Goal: Task Accomplishment & Management: Manage account settings

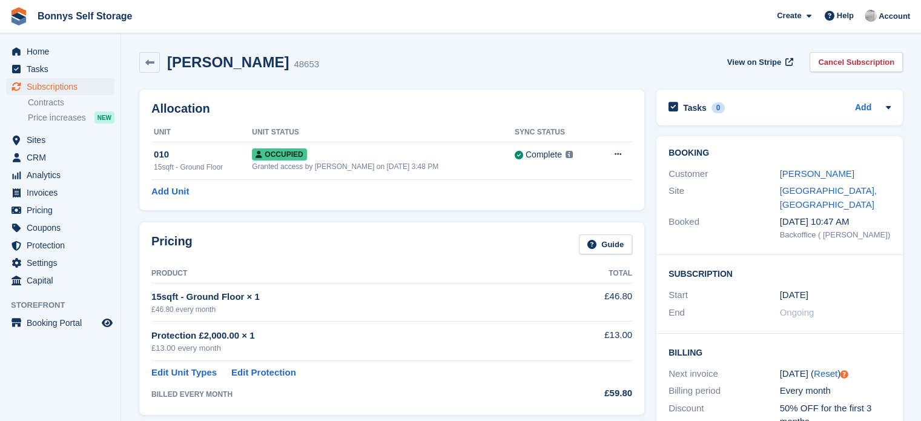
click at [360, 73] on div "Simon Crutchley 48653 View on Stripe Cancel Subscription" at bounding box center [521, 65] width 776 height 38
click at [366, 62] on div "Simon Crutchley 48653 View on Stripe Cancel Subscription" at bounding box center [521, 62] width 764 height 21
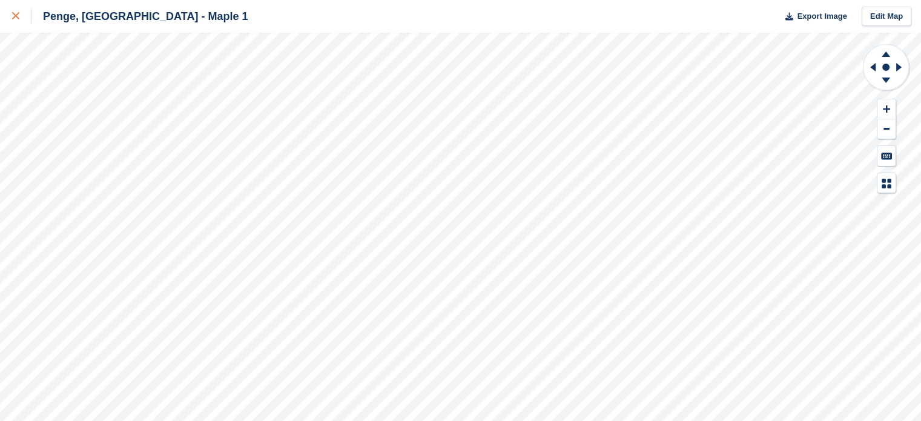
click at [13, 10] on div at bounding box center [22, 16] width 20 height 15
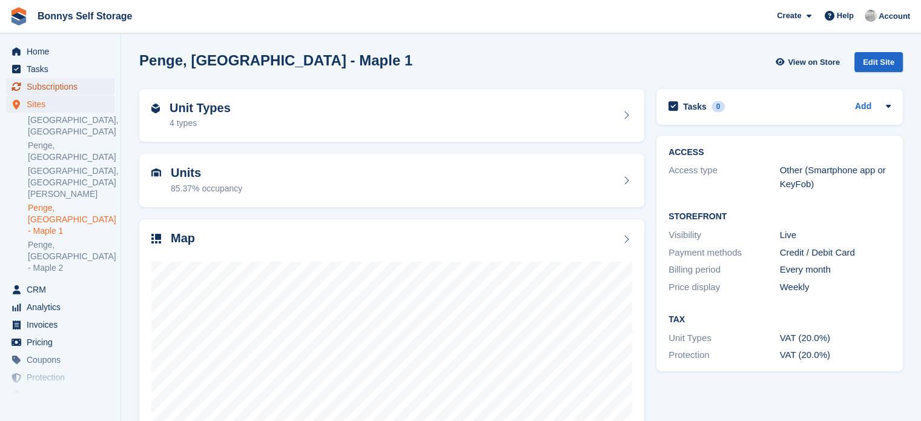
click at [63, 86] on span "Subscriptions" at bounding box center [63, 86] width 73 height 17
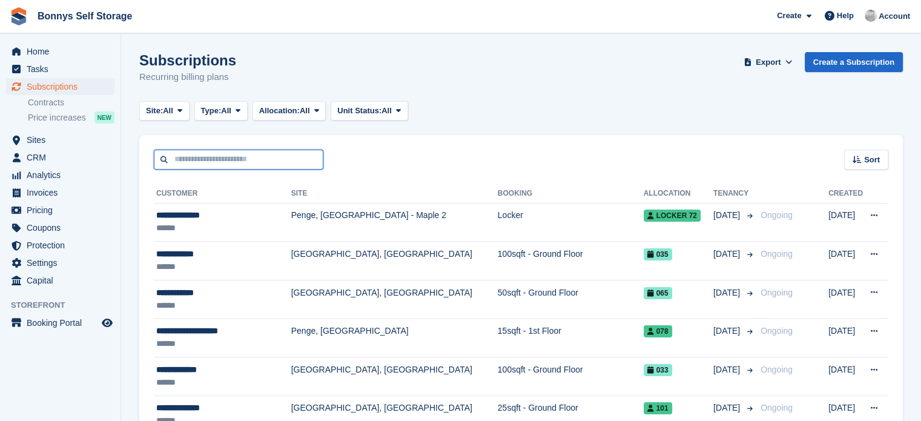
click at [232, 165] on input "text" at bounding box center [239, 160] width 170 height 20
click at [241, 154] on input "text" at bounding box center [239, 160] width 170 height 20
type input "***"
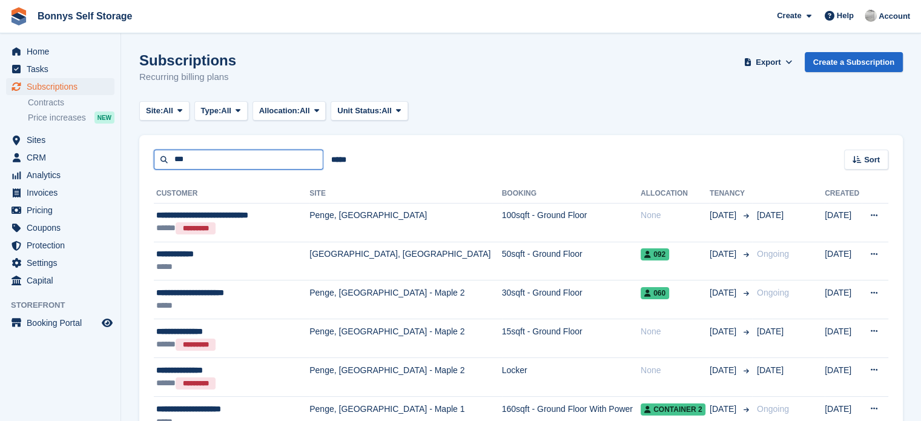
click at [227, 161] on input "***" at bounding box center [239, 160] width 170 height 20
type input "********"
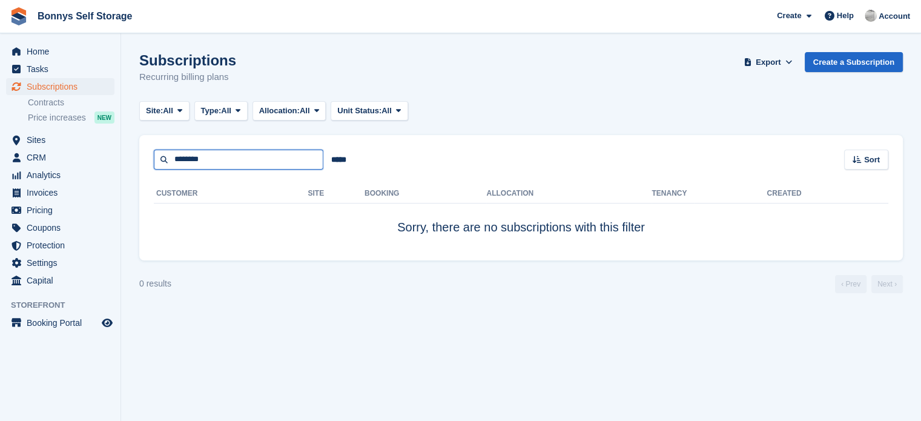
drag, startPoint x: 188, startPoint y: 158, endPoint x: 142, endPoint y: 158, distance: 45.4
click at [142, 158] on div "******** ***** Sort Sort by Customer name Date created Move in date Move out da…" at bounding box center [521, 152] width 764 height 35
type input "****"
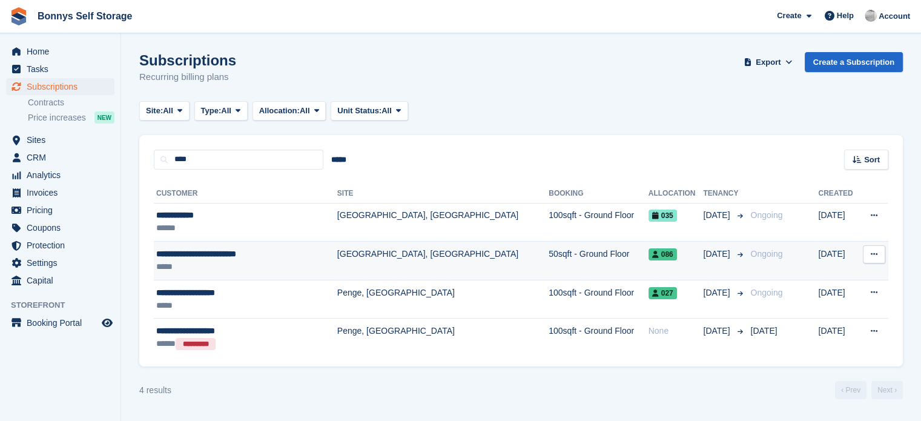
click at [549, 254] on td "50sqft - Ground Floor" at bounding box center [598, 261] width 99 height 39
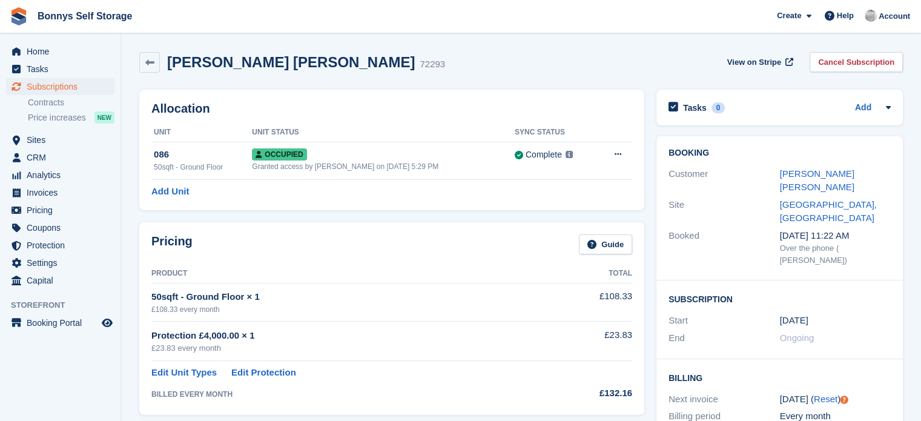
click at [342, 60] on h2 "Ian William Campbell Evans" at bounding box center [291, 62] width 248 height 16
click at [420, 61] on div "72293" at bounding box center [432, 65] width 25 height 14
click at [342, 62] on h2 "[PERSON_NAME] [PERSON_NAME]" at bounding box center [291, 62] width 248 height 16
click at [437, 48] on div "Ian William Campbell Evans 72293 View on Stripe Cancel Subscription" at bounding box center [521, 65] width 776 height 38
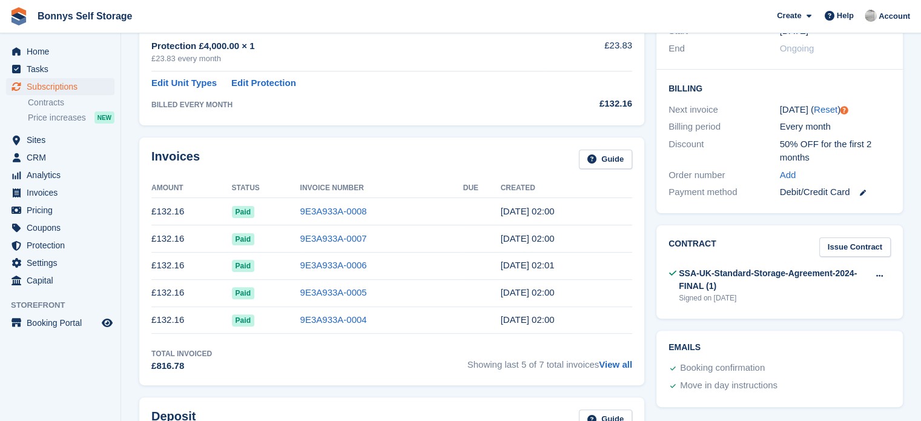
scroll to position [303, 0]
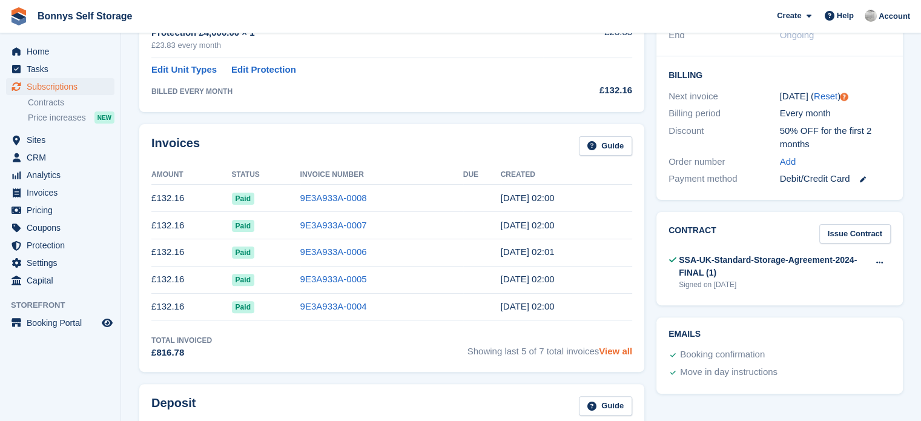
click at [608, 351] on link "View all" at bounding box center [615, 351] width 33 height 10
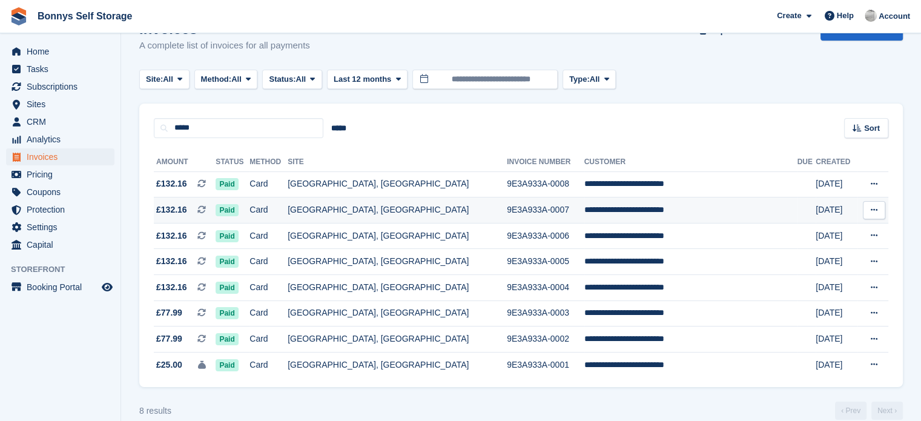
scroll to position [49, 0]
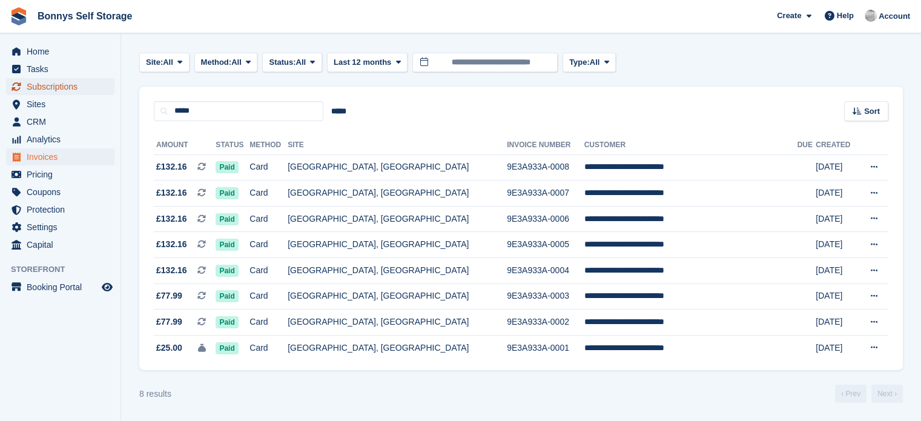
click at [54, 94] on span "Subscriptions" at bounding box center [63, 86] width 73 height 17
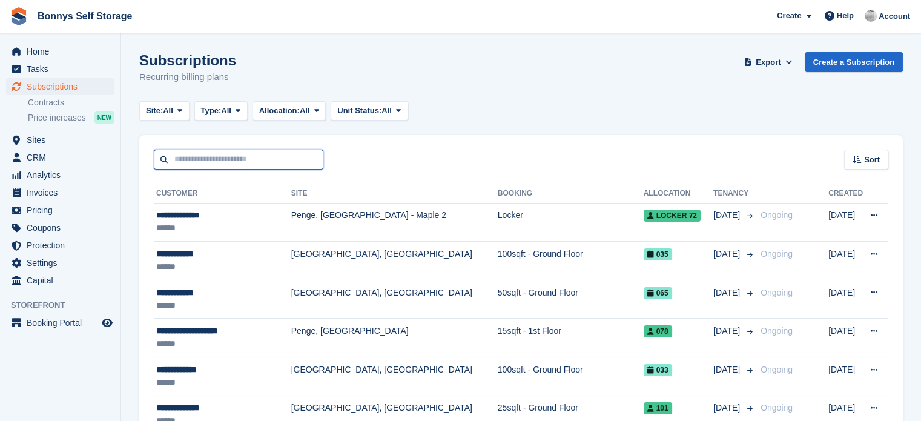
click at [288, 167] on input "text" at bounding box center [239, 160] width 170 height 20
type input "***"
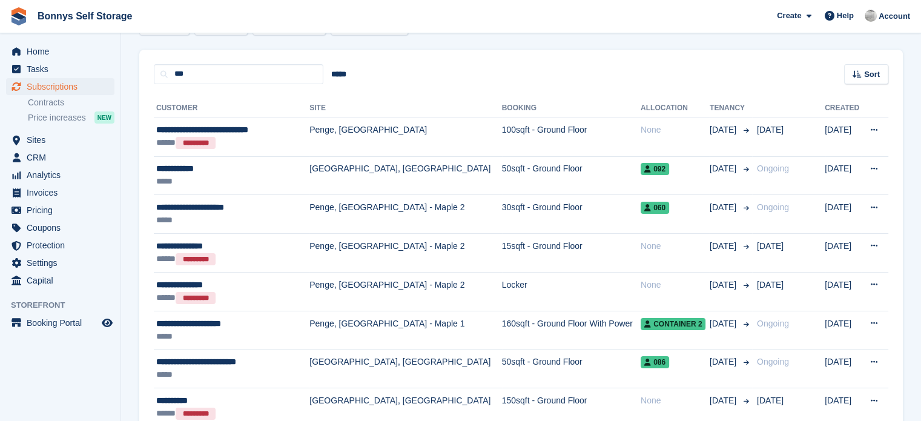
scroll to position [303, 0]
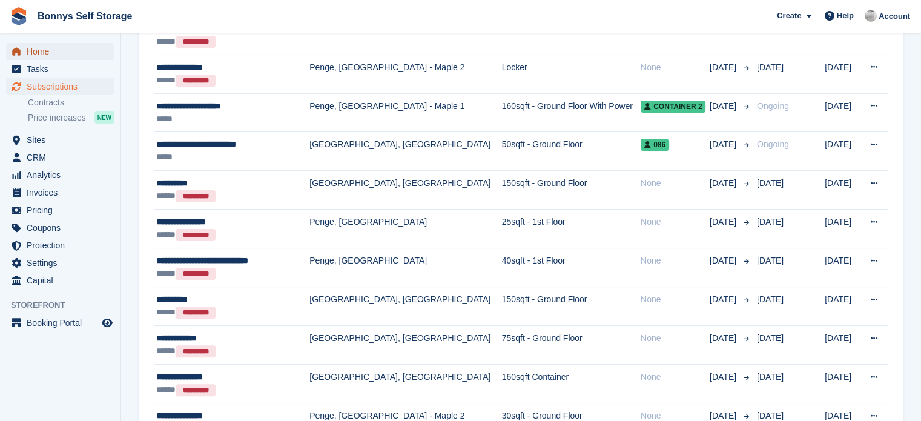
click at [41, 50] on span "Home" at bounding box center [63, 51] width 73 height 17
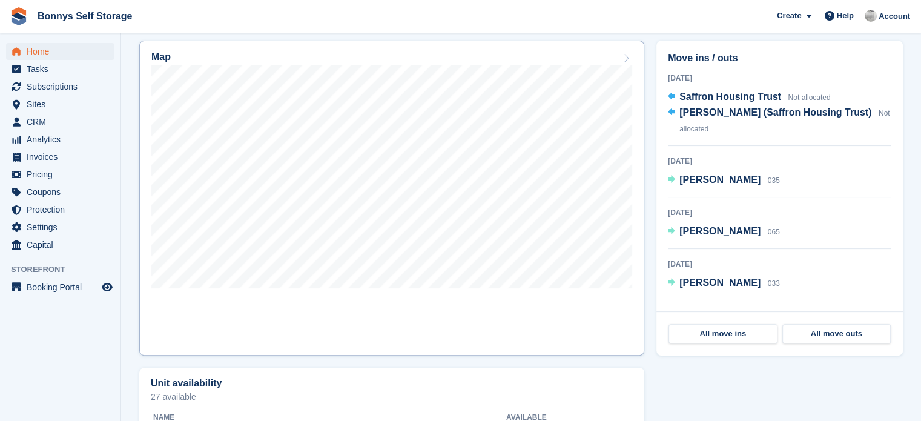
scroll to position [363, 0]
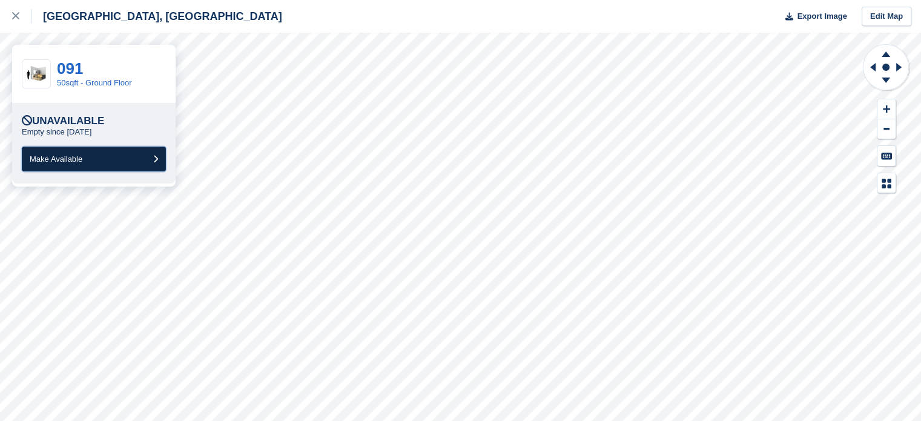
click at [92, 157] on button "Make Available" at bounding box center [94, 159] width 144 height 25
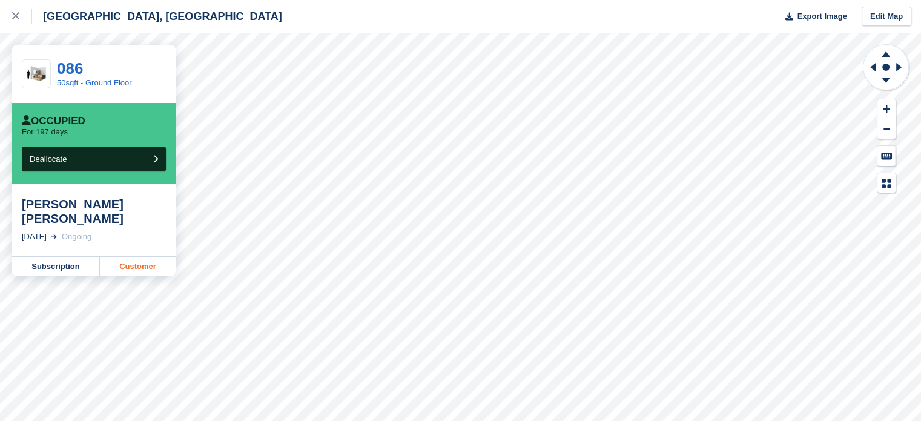
click at [134, 266] on link "Customer" at bounding box center [138, 266] width 76 height 19
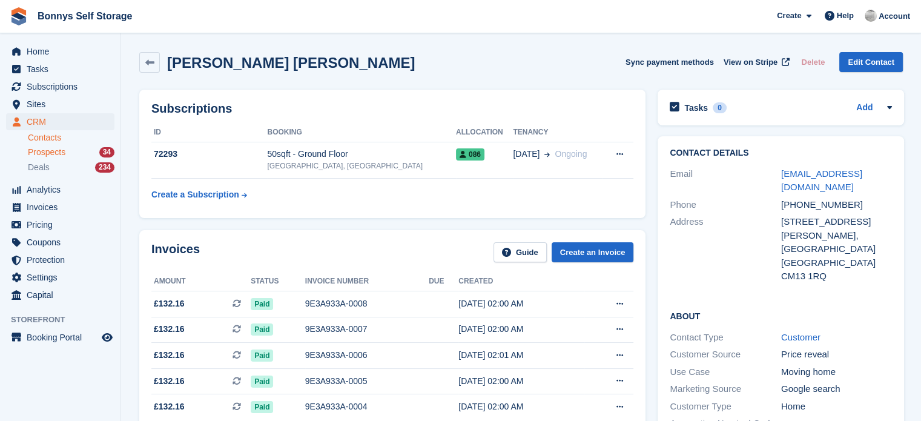
click at [56, 154] on span "Prospects" at bounding box center [47, 153] width 38 height 12
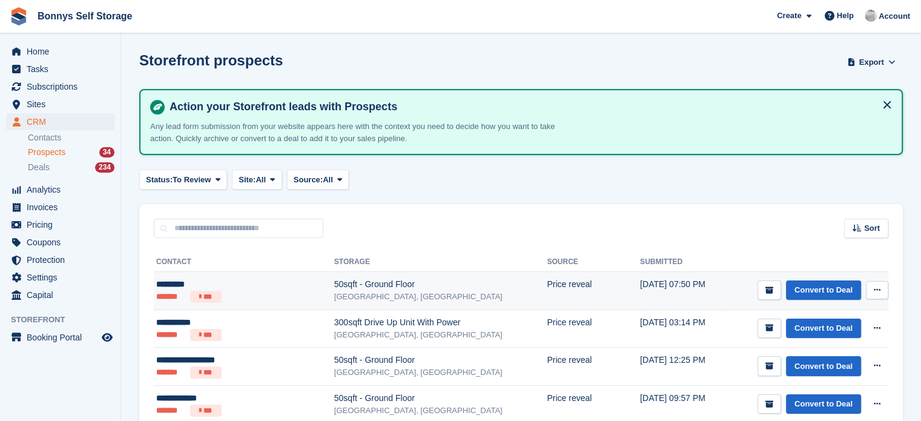
click at [400, 291] on div "[GEOGRAPHIC_DATA], [GEOGRAPHIC_DATA]" at bounding box center [440, 297] width 213 height 12
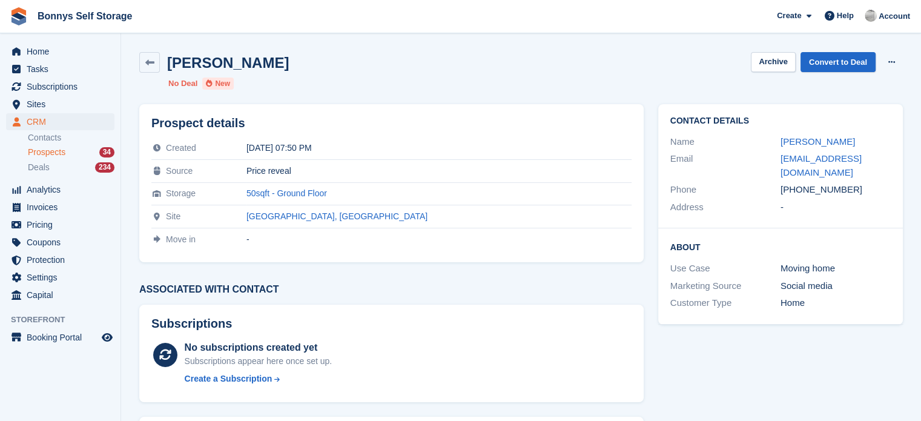
click at [269, 60] on div "[PERSON_NAME] Archive Convert to Deal Delete prospect" at bounding box center [521, 62] width 764 height 21
click at [37, 47] on span "Home" at bounding box center [63, 51] width 73 height 17
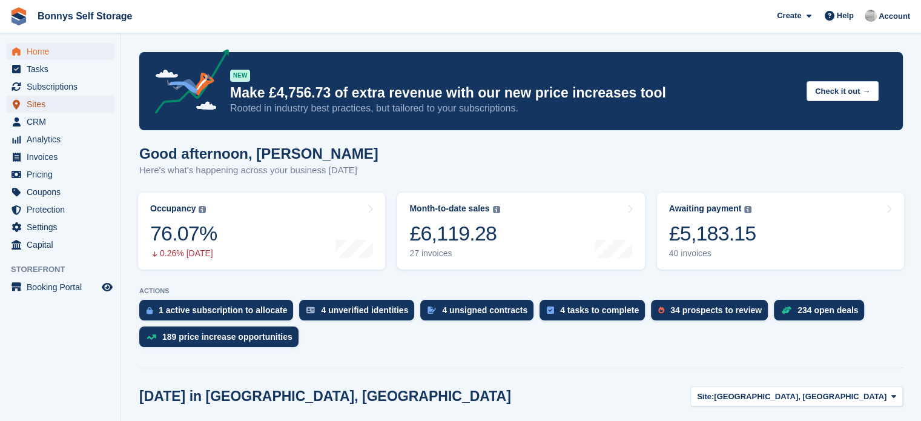
click at [60, 108] on span "Sites" at bounding box center [63, 104] width 73 height 17
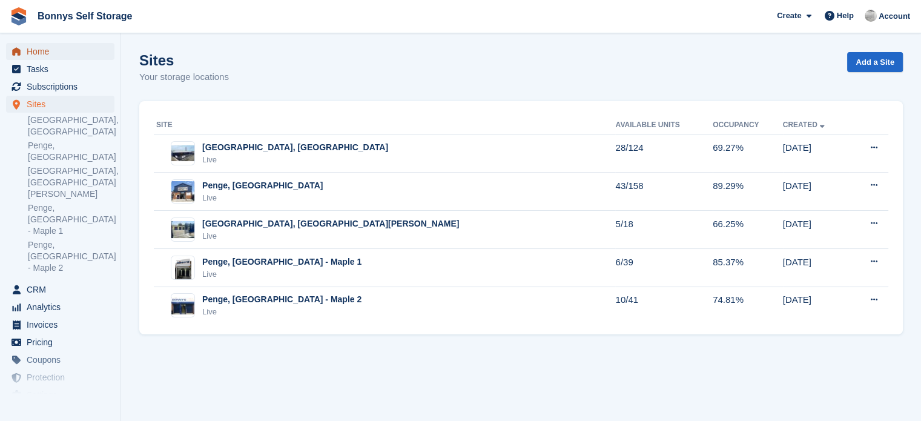
click at [41, 51] on span "Home" at bounding box center [63, 51] width 73 height 17
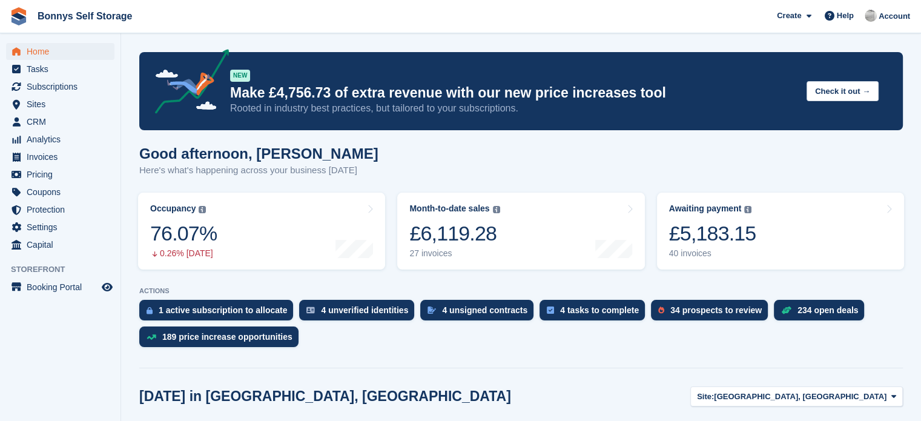
click at [443, 150] on div "Good afternoon, [PERSON_NAME] Here's what's happening across your business [DAT…" at bounding box center [521, 168] width 764 height 47
click at [671, 312] on div "34 prospects to review" at bounding box center [716, 310] width 91 height 10
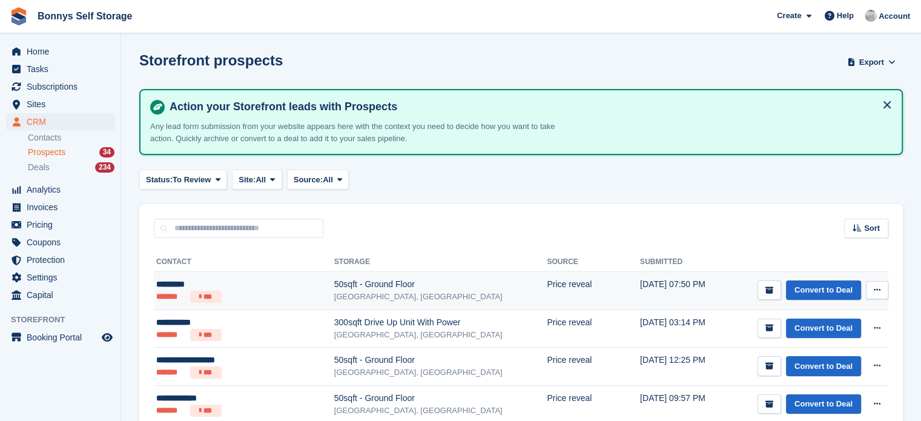
click at [354, 291] on div "[GEOGRAPHIC_DATA], [GEOGRAPHIC_DATA]" at bounding box center [440, 297] width 213 height 12
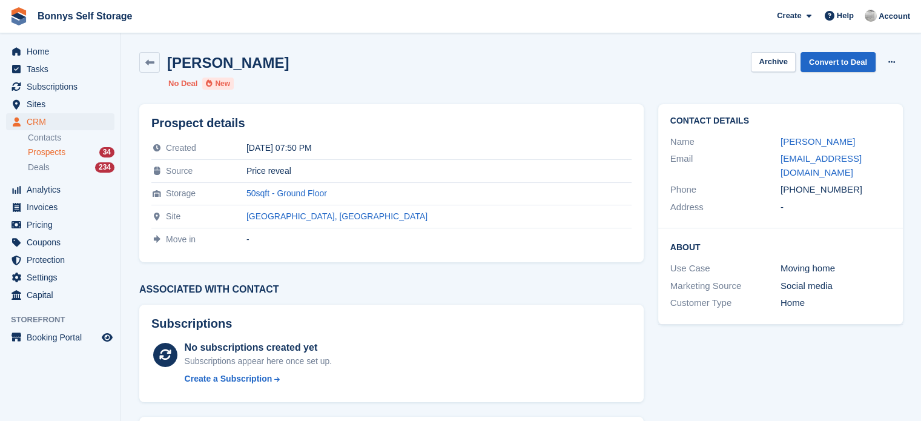
drag, startPoint x: 839, startPoint y: 156, endPoint x: 782, endPoint y: 209, distance: 77.6
click at [839, 156] on link "smithdaleboy@gmail.com" at bounding box center [821, 165] width 81 height 24
click at [848, 58] on link "Convert to Deal" at bounding box center [838, 62] width 75 height 20
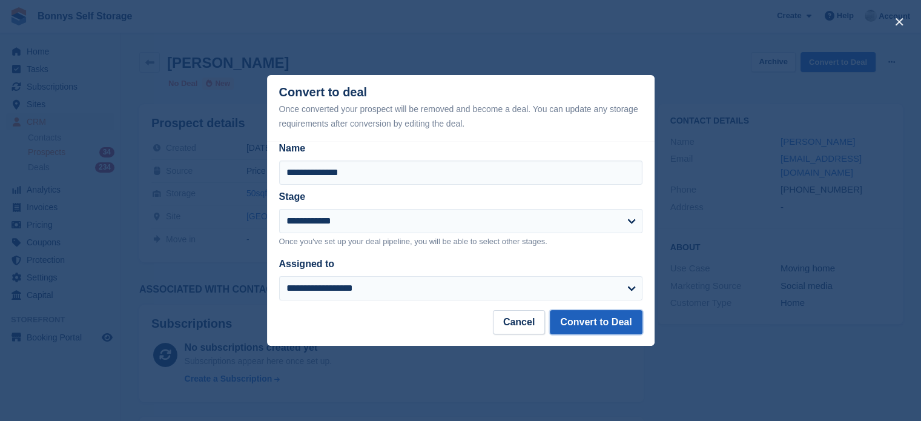
click at [578, 322] on button "Convert to Deal" at bounding box center [596, 322] width 92 height 24
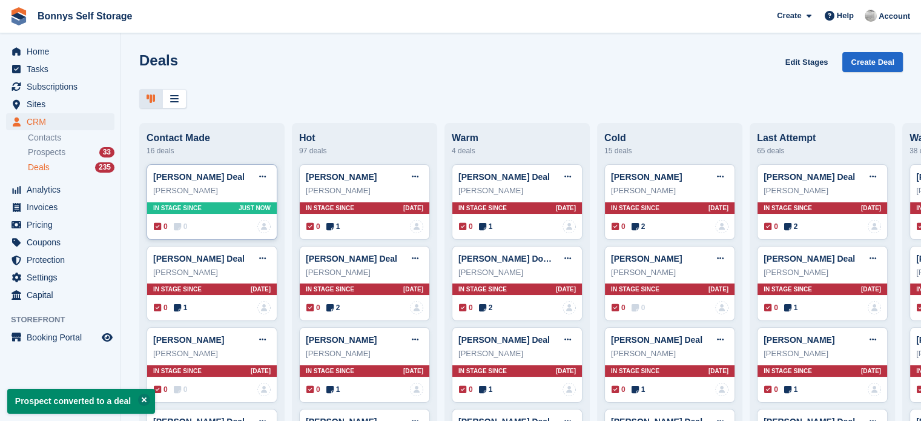
click at [183, 229] on span "0" at bounding box center [181, 226] width 14 height 11
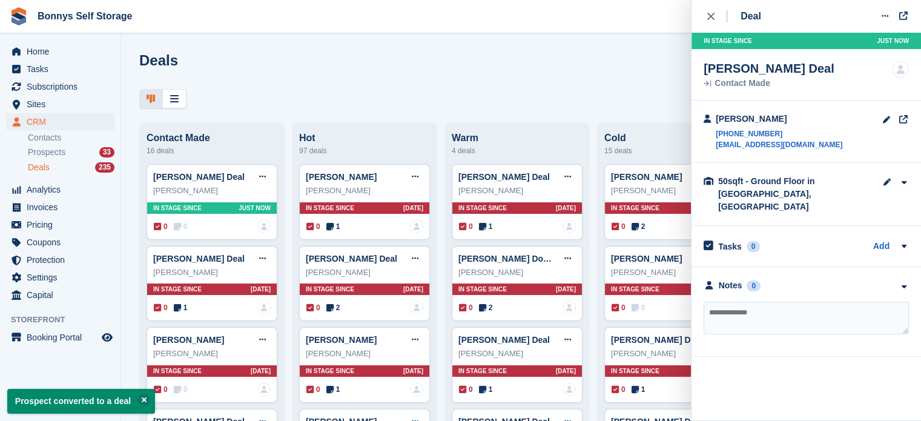
click at [803, 303] on textarea at bounding box center [806, 318] width 205 height 33
type textarea "**********"
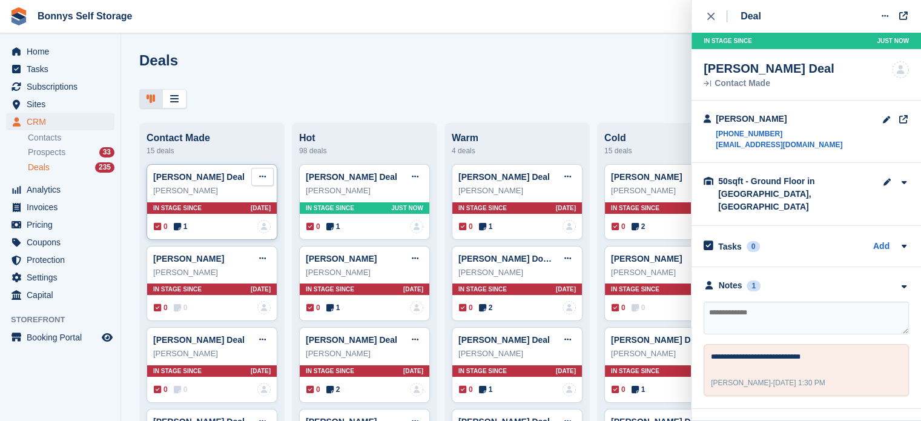
click at [267, 182] on button at bounding box center [262, 177] width 22 height 18
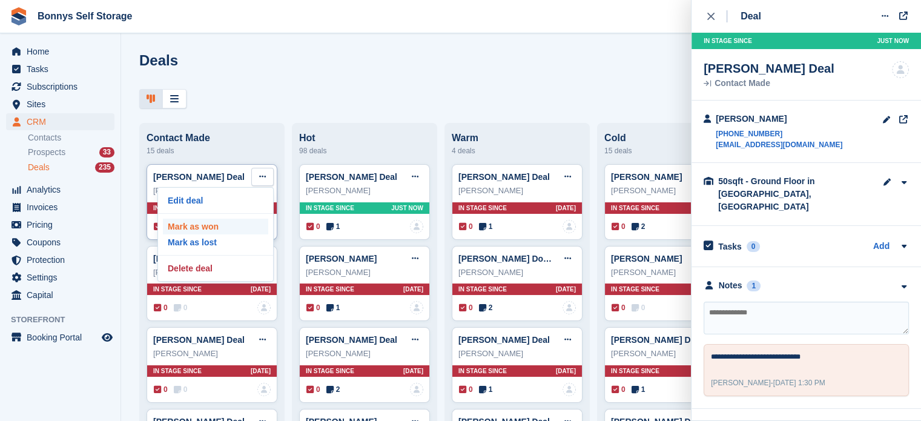
click at [205, 228] on p "Mark as won" at bounding box center [215, 227] width 105 height 16
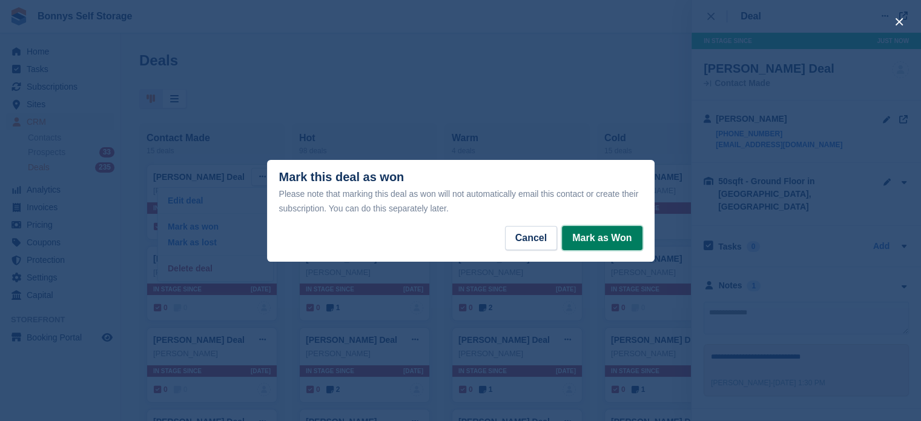
click at [606, 239] on button "Mark as Won" at bounding box center [602, 238] width 80 height 24
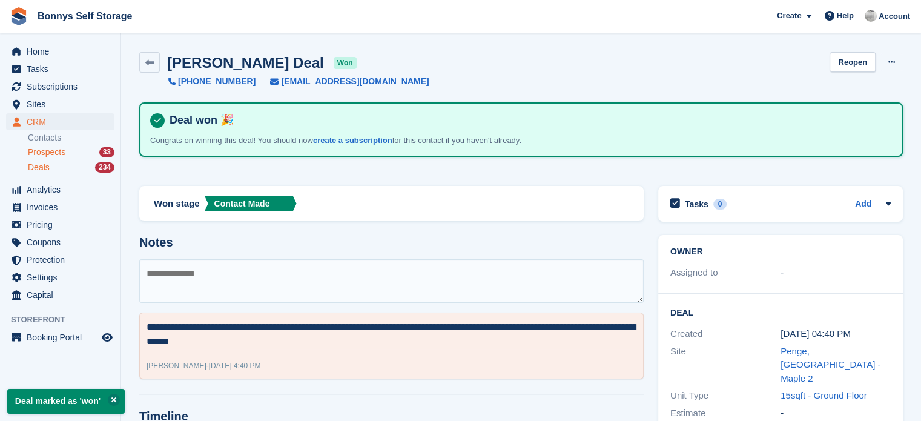
click at [48, 154] on span "Prospects" at bounding box center [47, 153] width 38 height 12
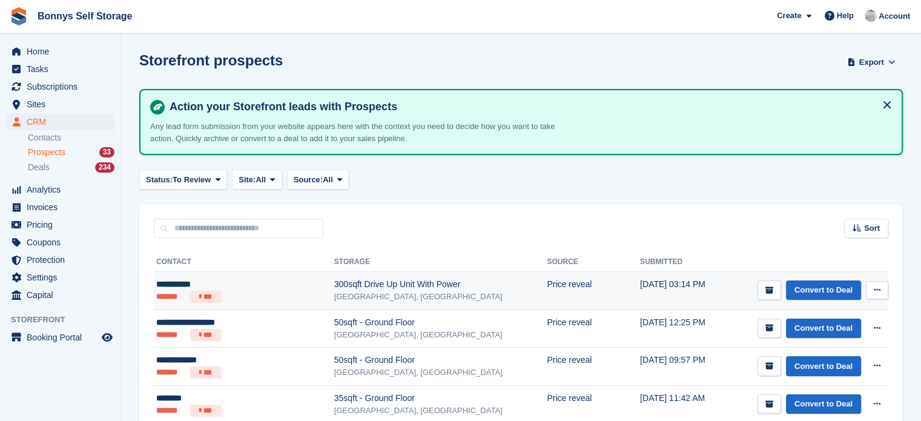
click at [398, 288] on div "300sqft Drive Up Unit With Power" at bounding box center [440, 284] width 213 height 13
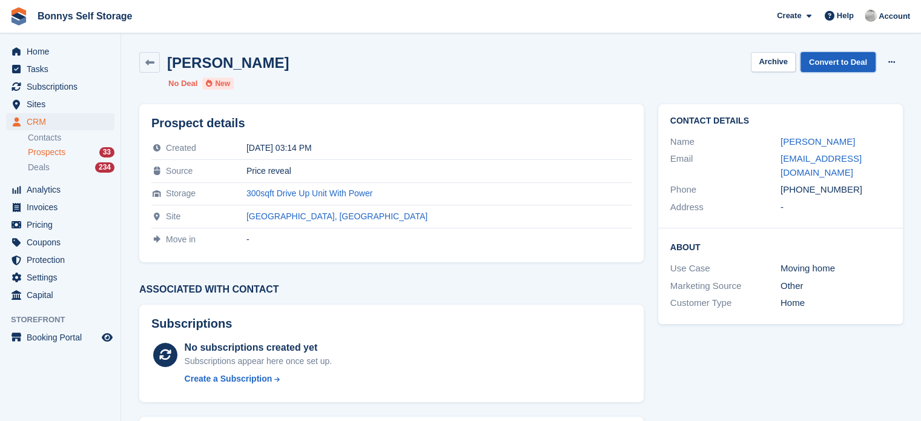
click at [836, 62] on link "Convert to Deal" at bounding box center [838, 62] width 75 height 20
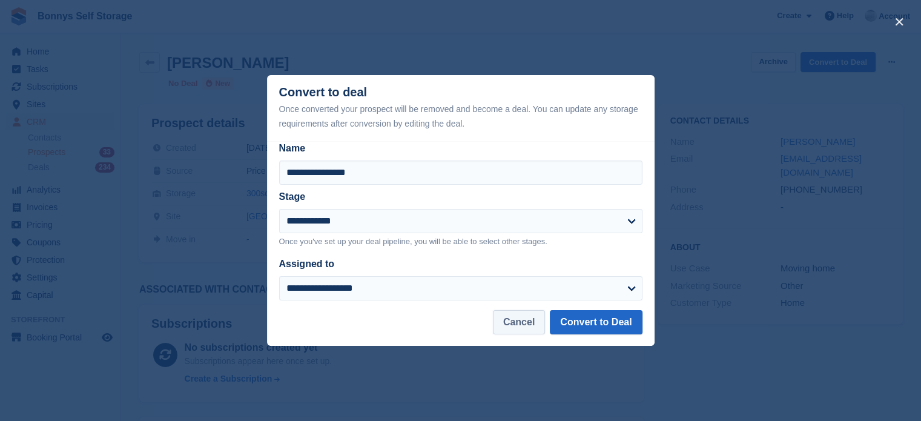
click at [506, 322] on button "Cancel" at bounding box center [519, 322] width 52 height 24
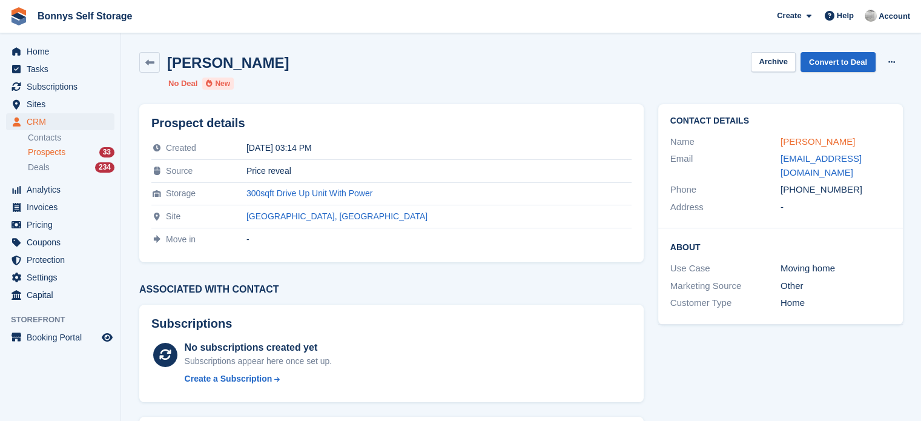
click at [813, 140] on link "Becky Smith" at bounding box center [818, 141] width 75 height 10
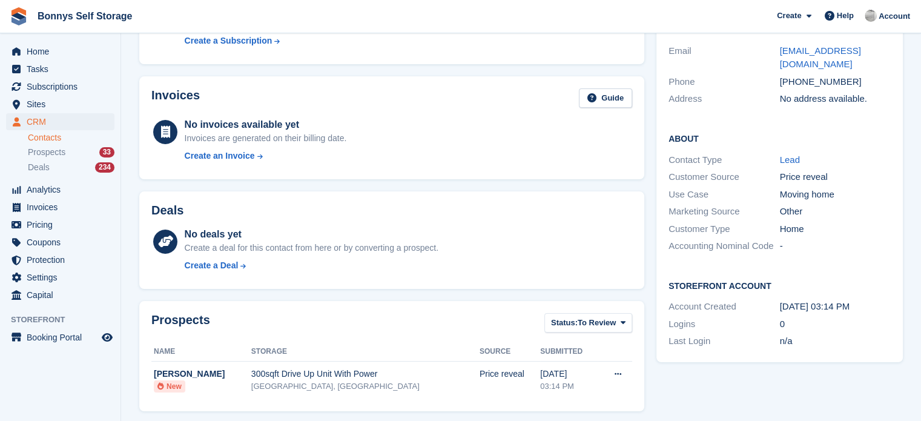
scroll to position [350, 0]
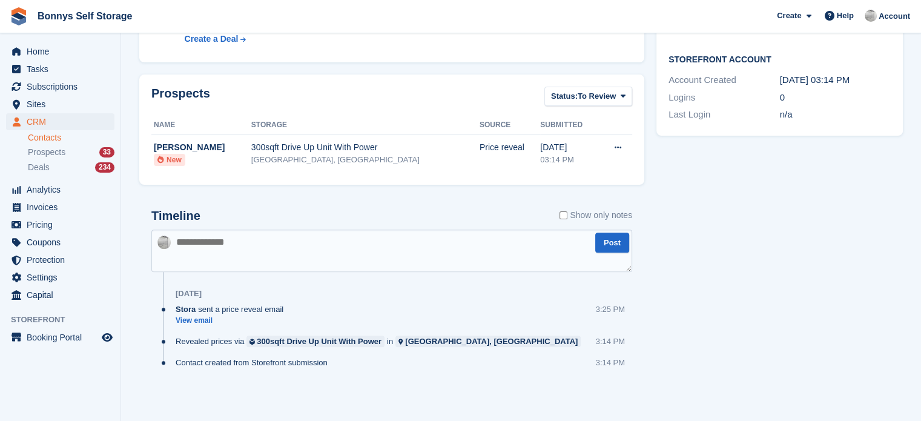
click at [363, 237] on textarea at bounding box center [391, 251] width 481 height 42
type textarea "**********"
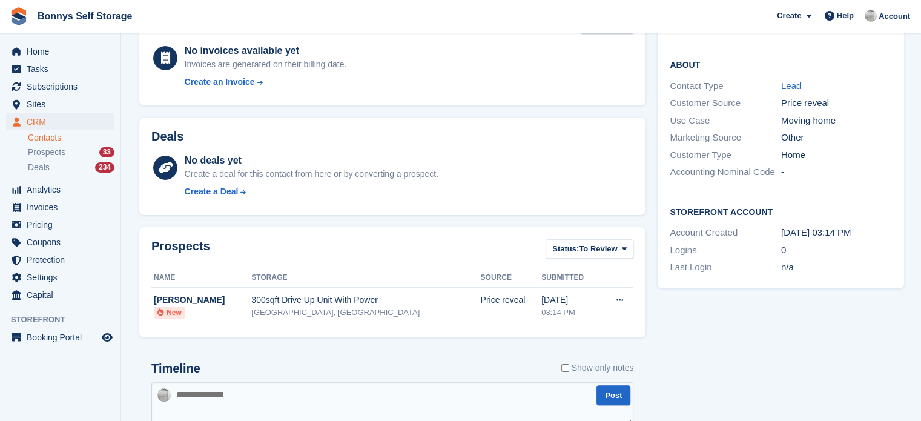
scroll to position [422, 0]
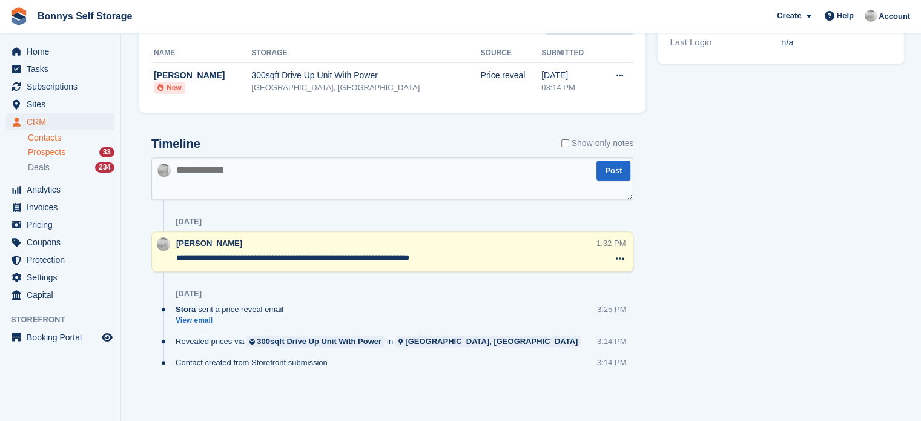
click at [48, 153] on span "Prospects" at bounding box center [47, 153] width 38 height 12
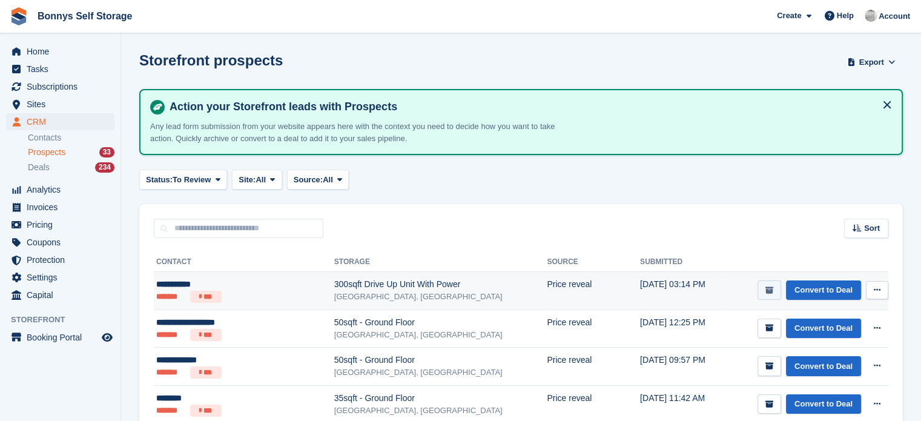
click at [773, 288] on icon "submit" at bounding box center [770, 291] width 8 height 8
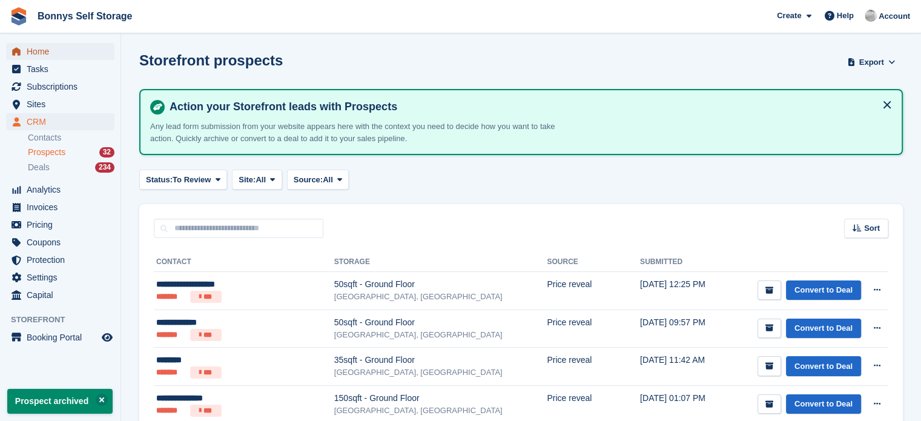
click at [36, 53] on span "Home" at bounding box center [63, 51] width 73 height 17
